Goal: Transaction & Acquisition: Purchase product/service

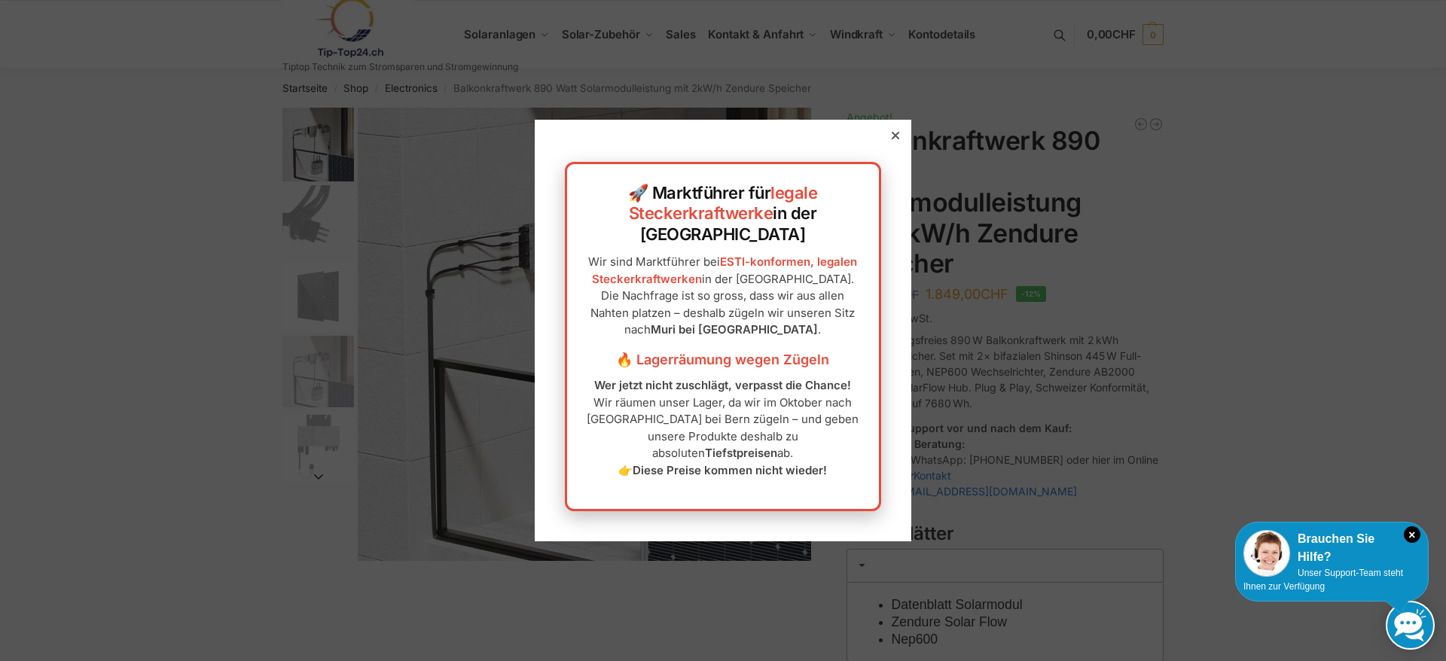
click at [893, 142] on div at bounding box center [896, 136] width 14 height 14
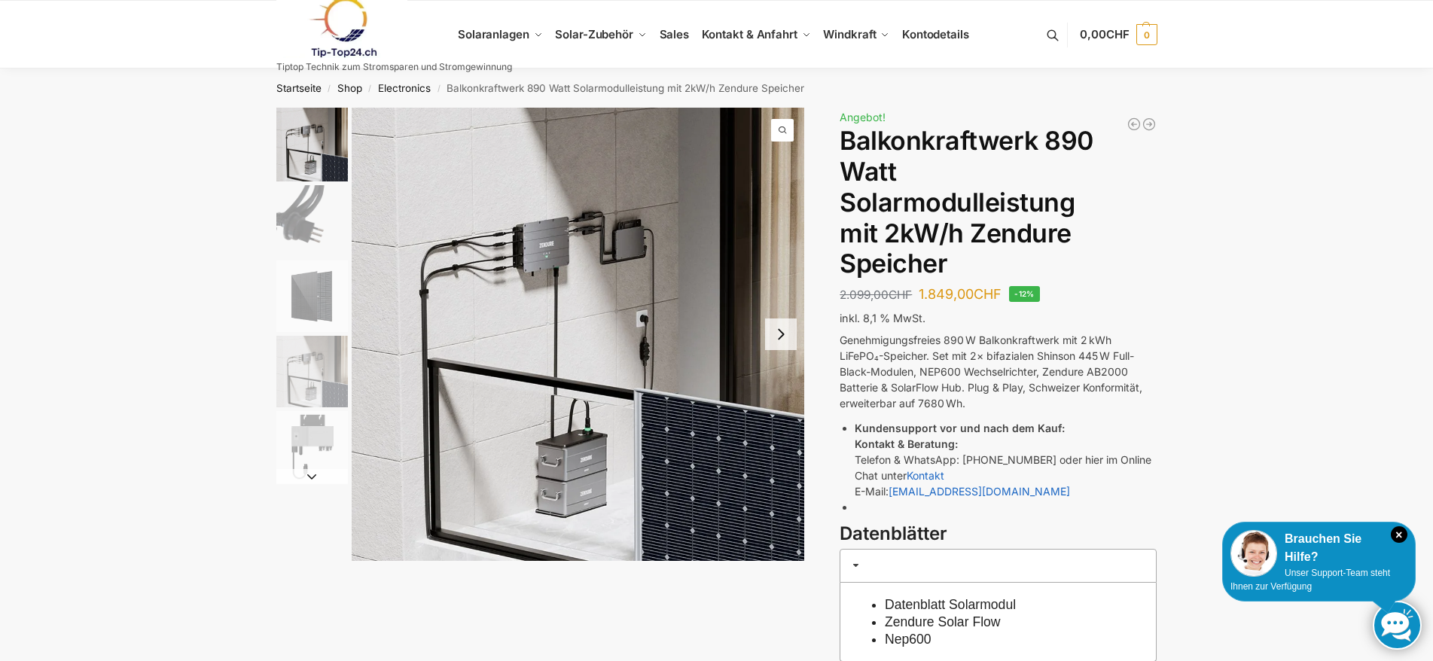
click at [781, 342] on button "Next slide" at bounding box center [781, 335] width 32 height 32
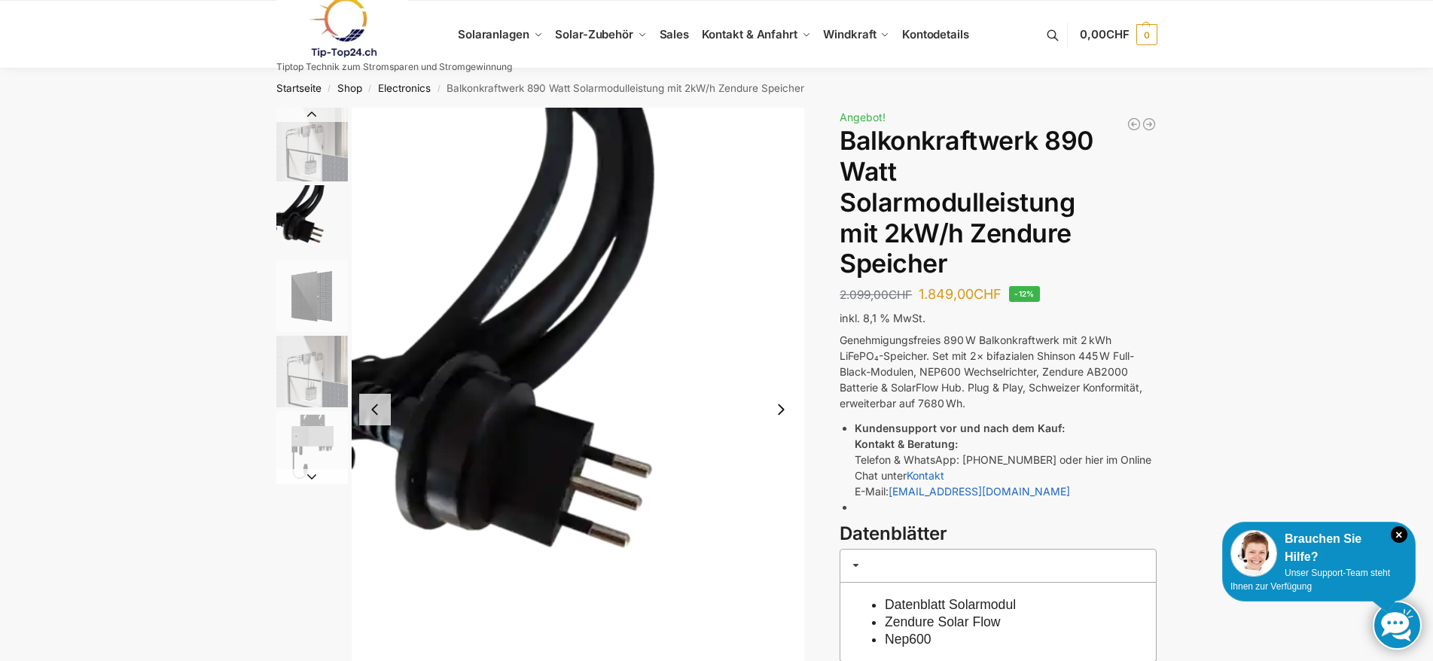
click at [781, 342] on img "2 / 5" at bounding box center [578, 410] width 453 height 604
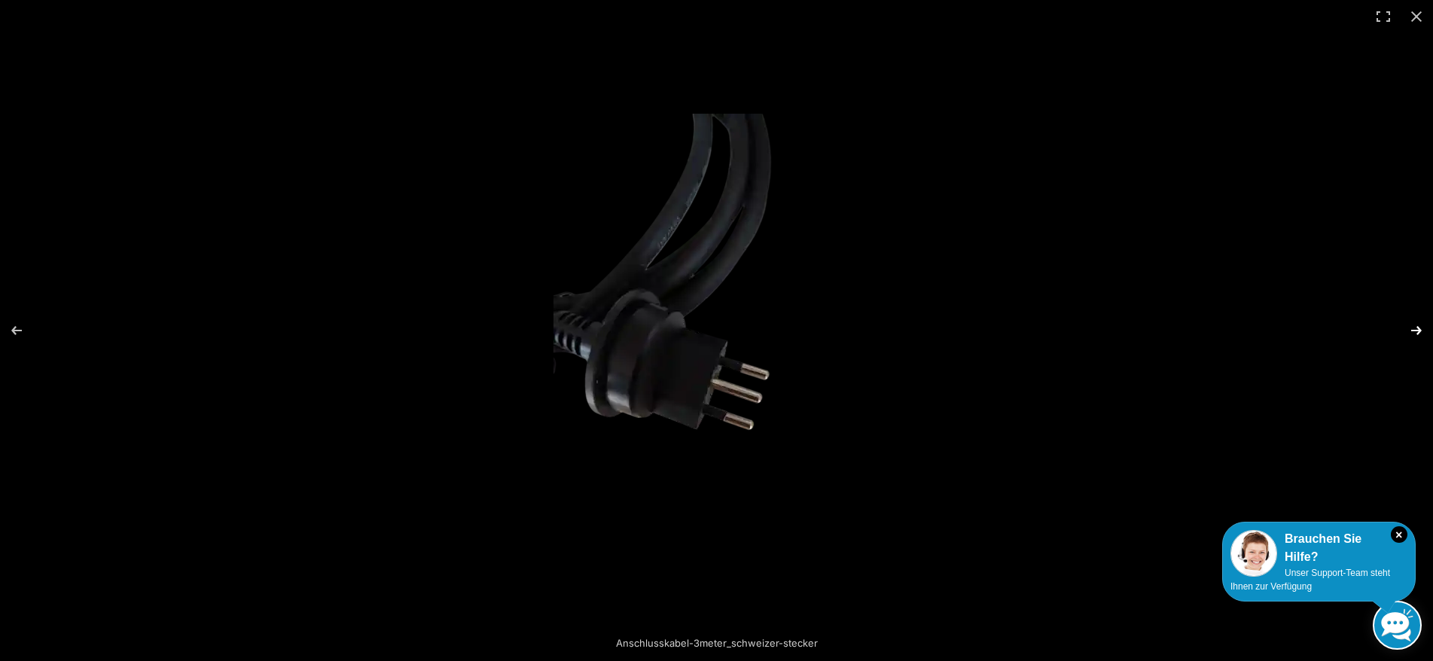
click at [1420, 331] on button "Next (arrow right)" at bounding box center [1406, 330] width 53 height 75
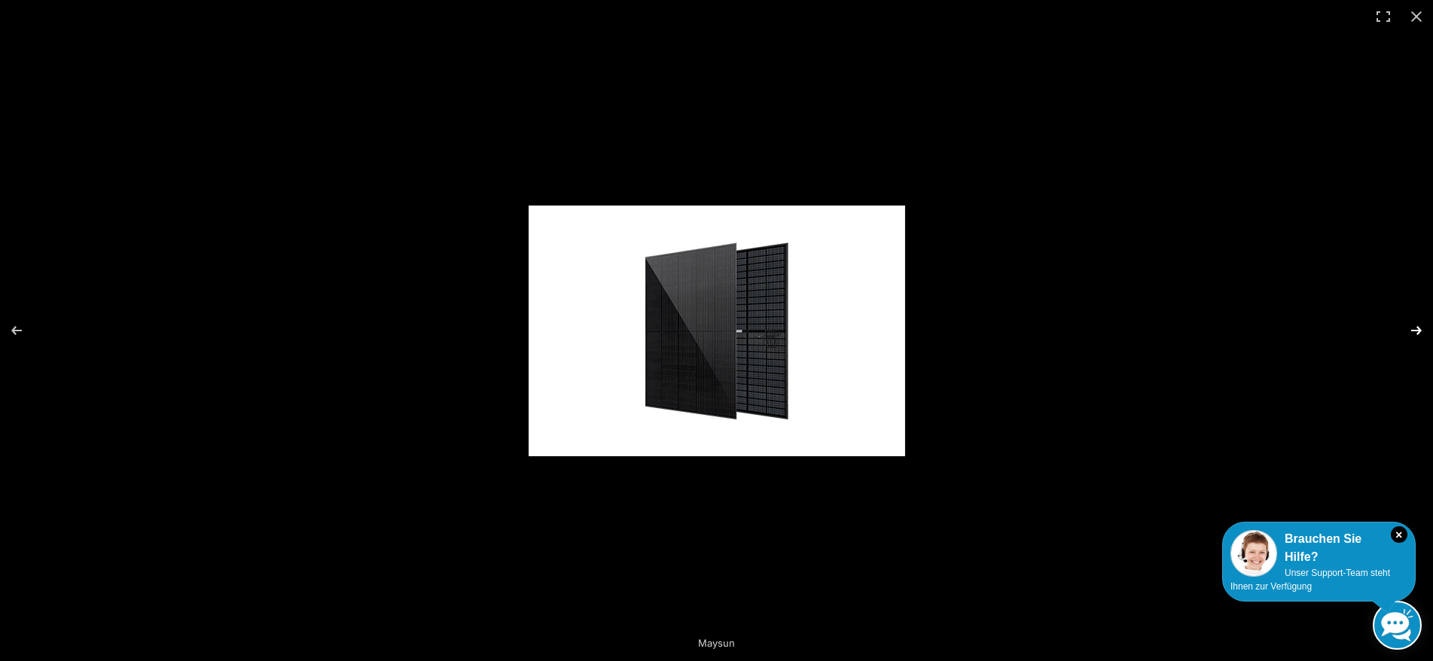
click at [1419, 331] on button "Next (arrow right)" at bounding box center [1406, 330] width 53 height 75
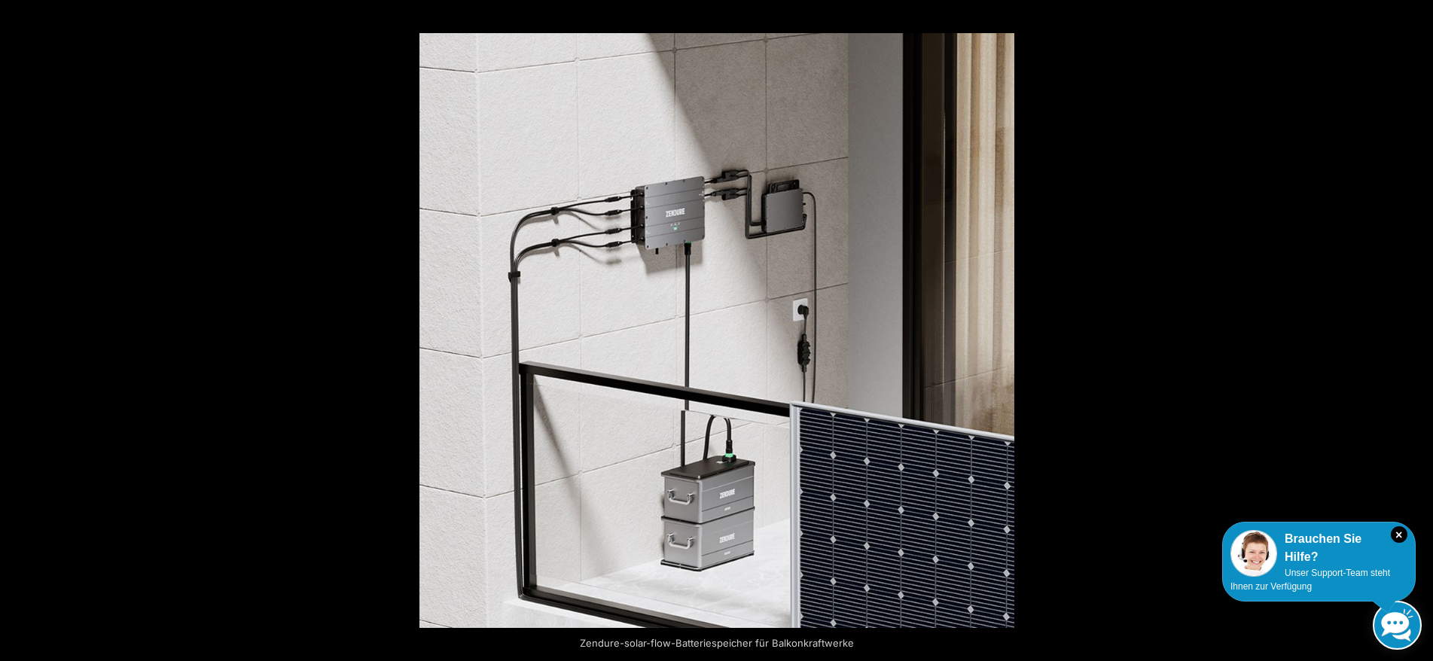
click at [1419, 331] on button "Next (arrow right)" at bounding box center [1406, 330] width 53 height 75
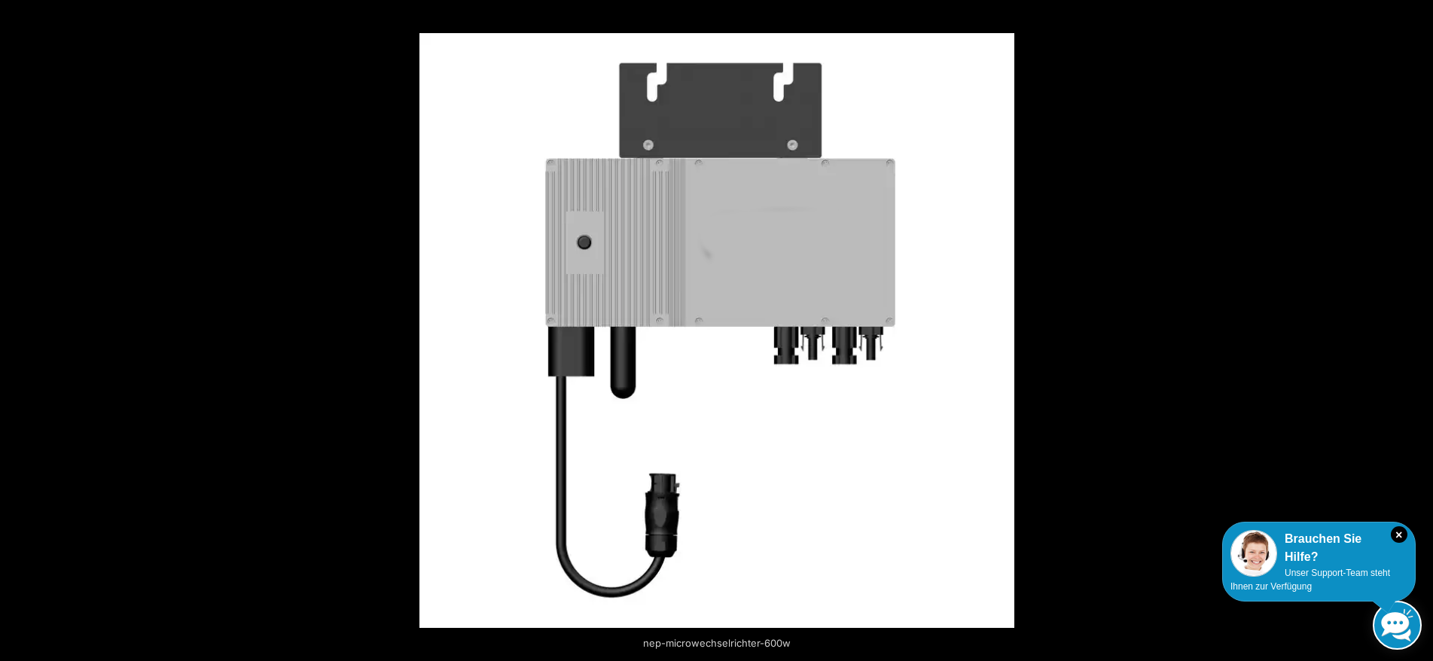
click at [1419, 331] on button "Next (arrow right)" at bounding box center [1406, 330] width 53 height 75
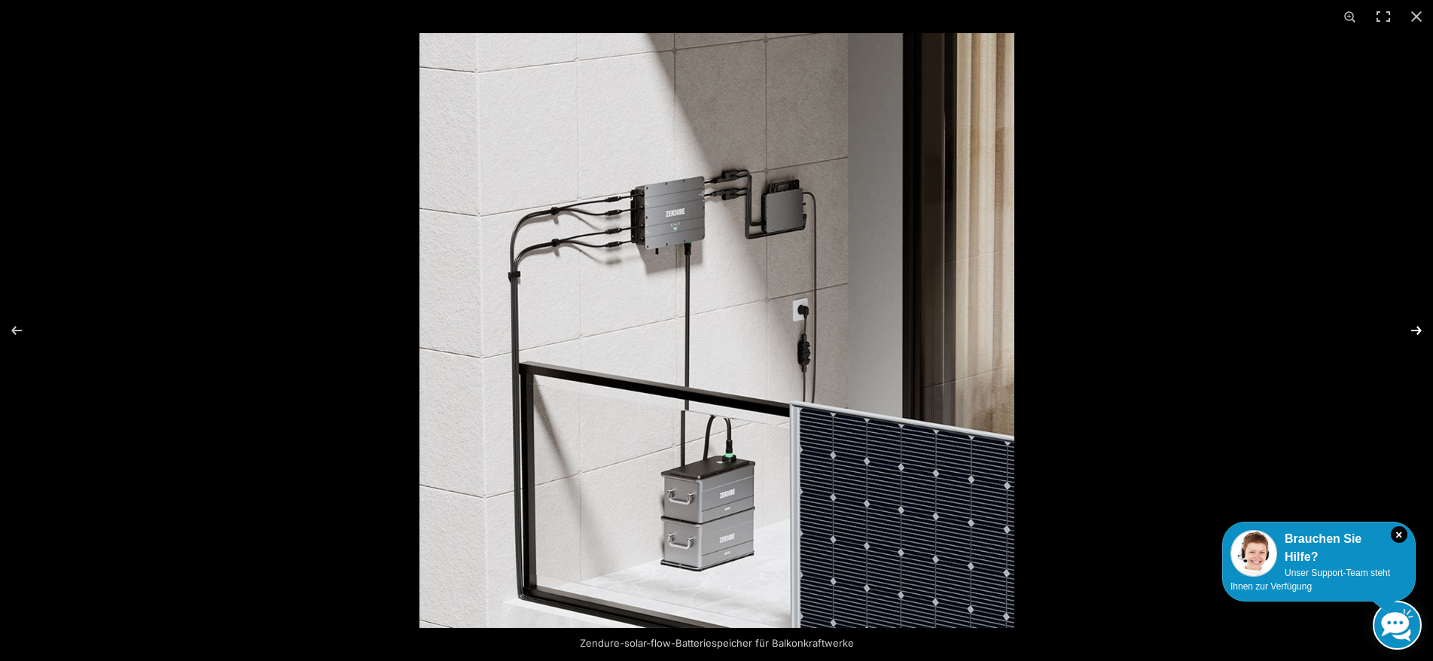
click at [1416, 330] on button "Next (arrow right)" at bounding box center [1406, 330] width 53 height 75
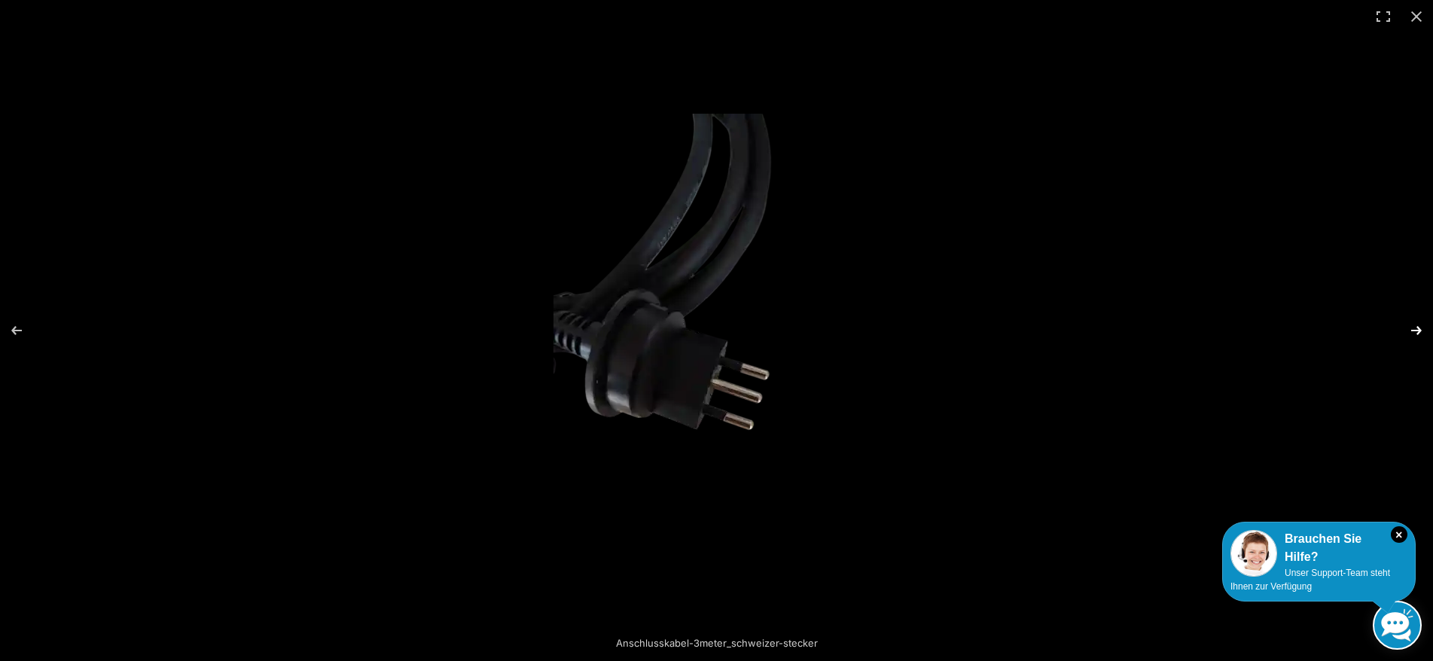
click at [1416, 330] on button "Next (arrow right)" at bounding box center [1406, 330] width 53 height 75
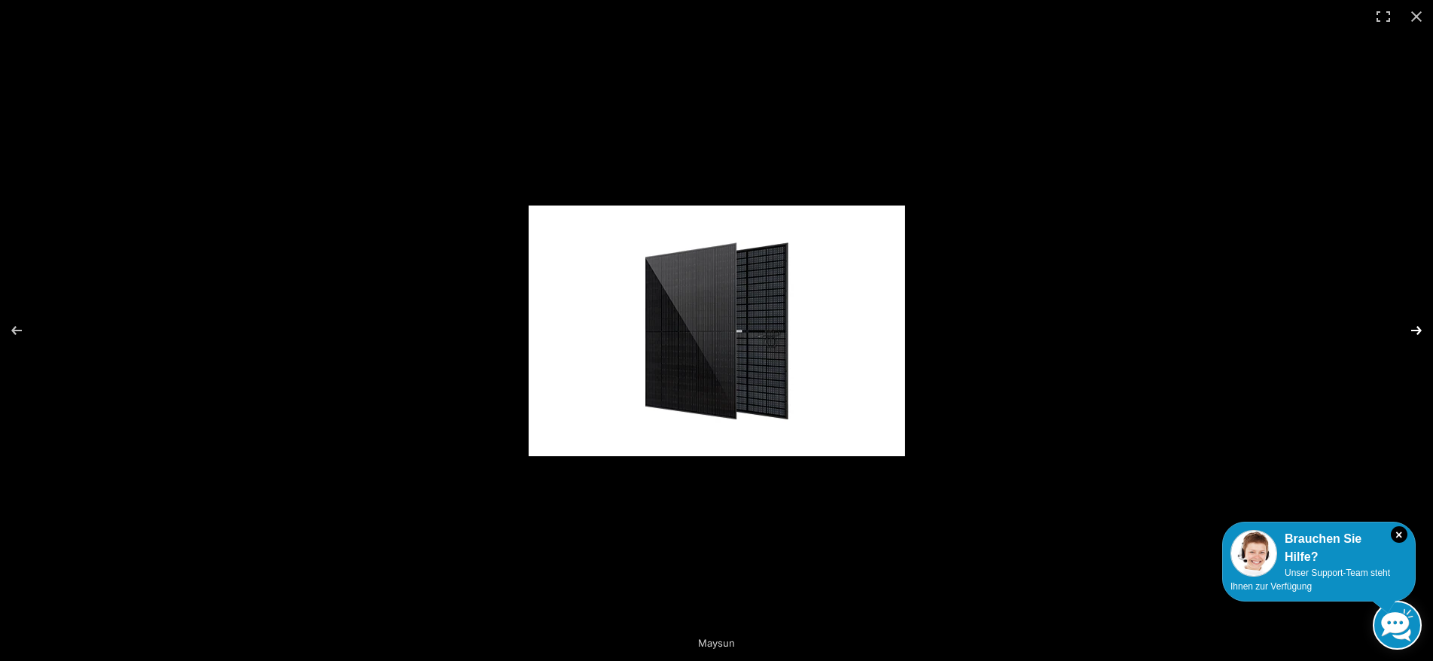
click at [1416, 330] on button "Next (arrow right)" at bounding box center [1406, 330] width 53 height 75
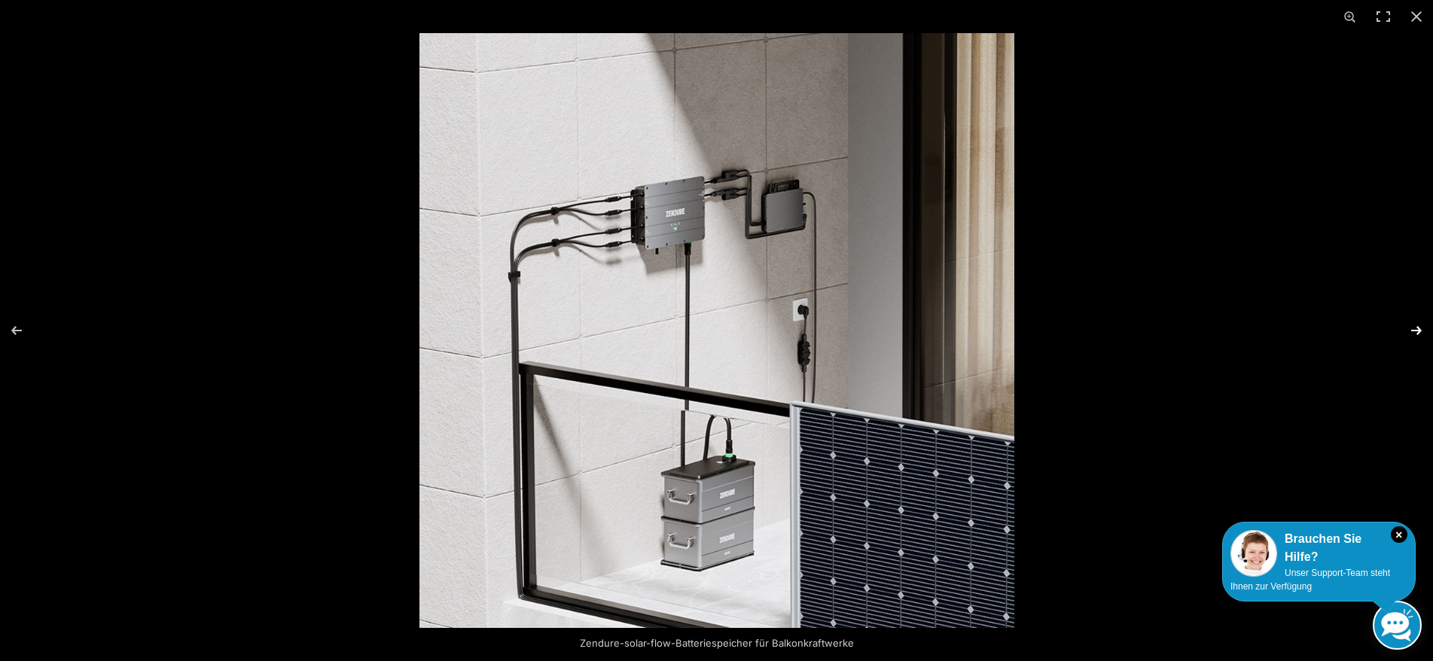
click at [1416, 330] on button "Next (arrow right)" at bounding box center [1406, 330] width 53 height 75
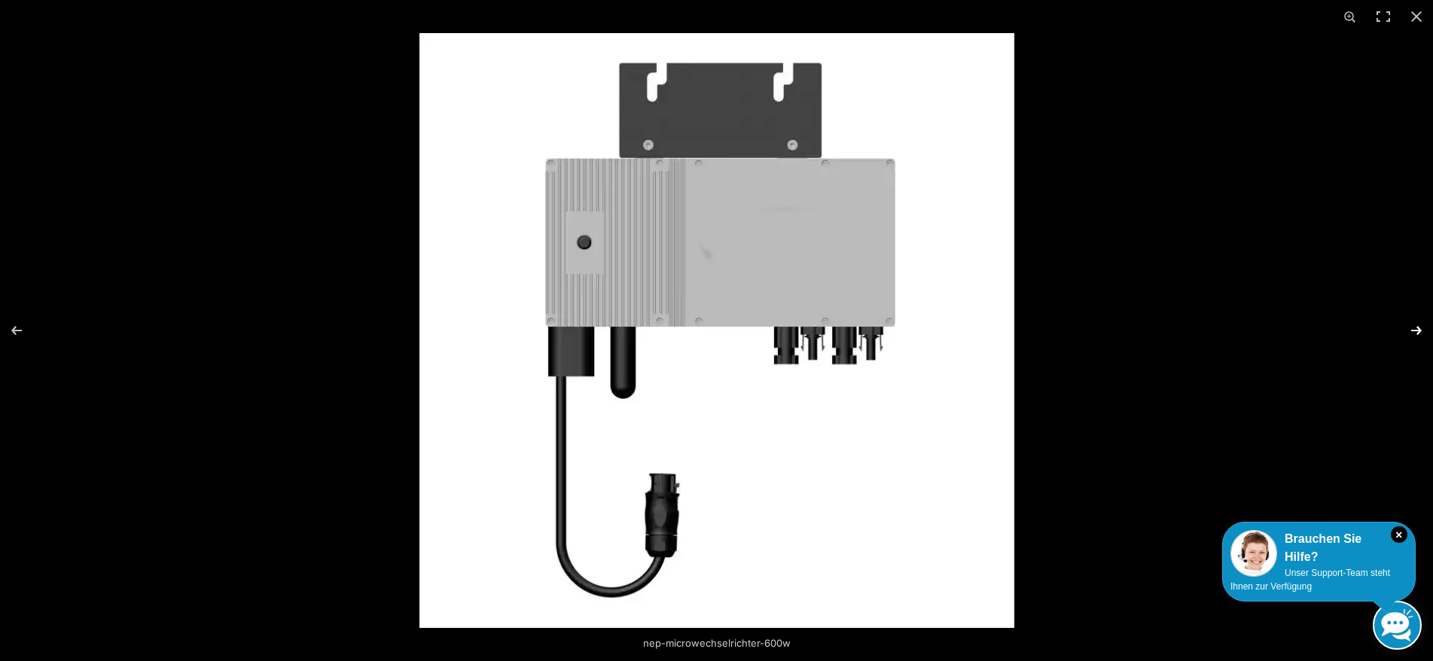
click at [1416, 330] on button "Next (arrow right)" at bounding box center [1406, 330] width 53 height 75
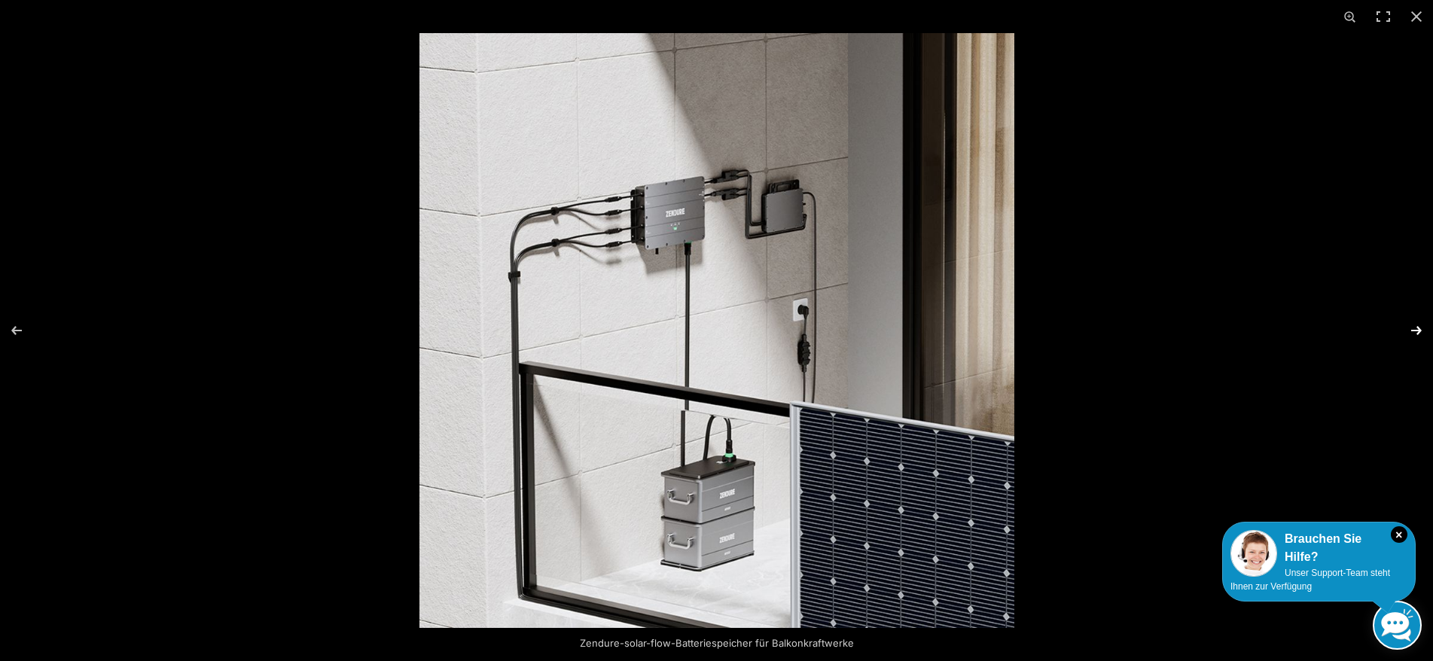
click at [1416, 330] on button "Next (arrow right)" at bounding box center [1406, 330] width 53 height 75
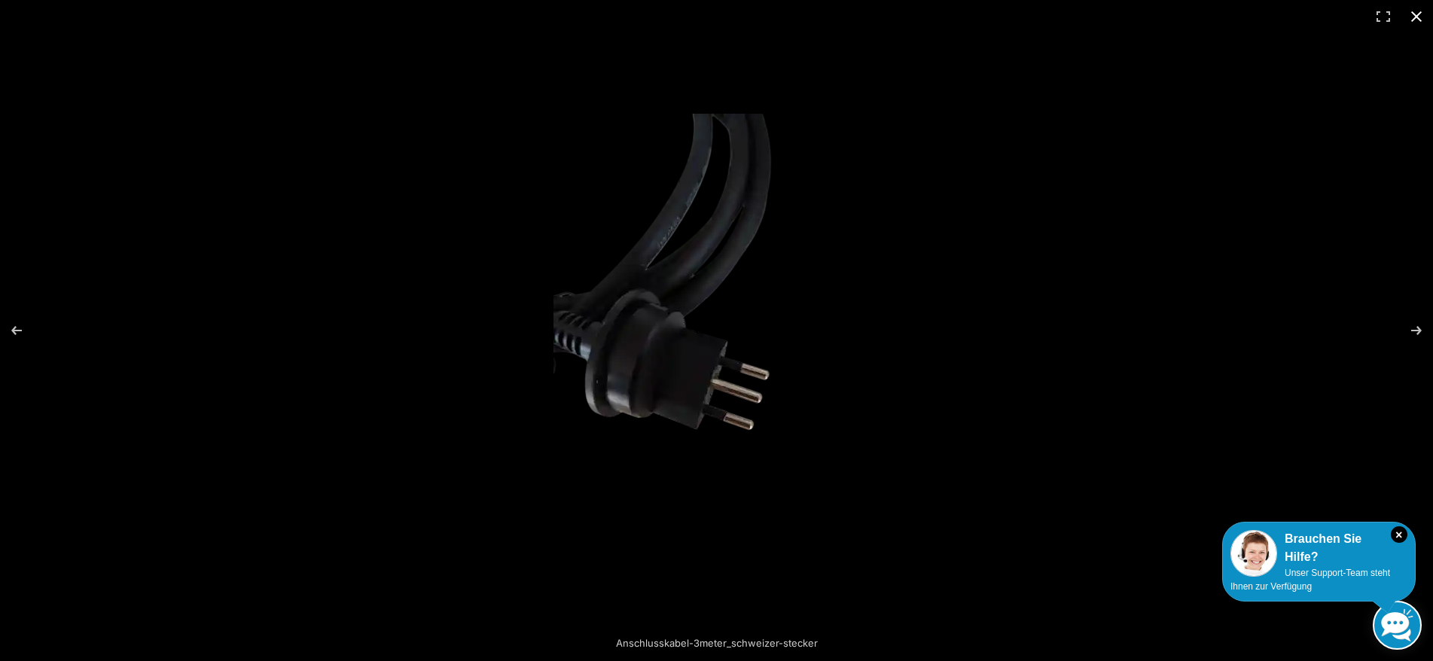
click at [1417, 19] on button "Close (Esc)" at bounding box center [1416, 16] width 33 height 33
